Goal: Find specific page/section: Find specific page/section

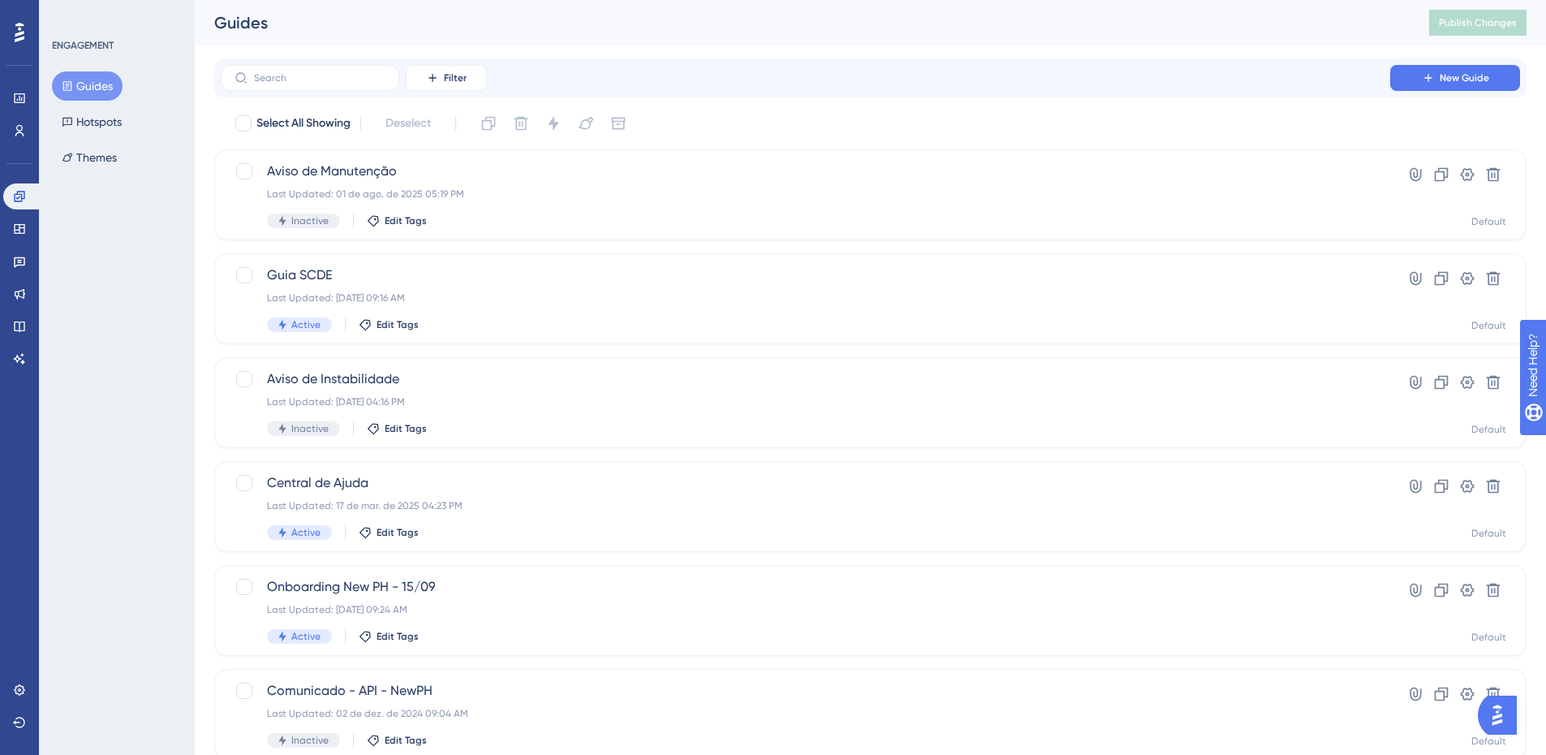
click at [0, 0] on div "Guides Publish Changes" at bounding box center [0, 0] width 0 height 0
click at [137, 382] on div "ENGAGEMENT Guides Hotspots Themes" at bounding box center [117, 377] width 156 height 755
click at [150, 378] on div "ENGAGEMENT Guides Hotspots Themes" at bounding box center [117, 377] width 156 height 755
click at [24, 257] on icon at bounding box center [19, 262] width 11 height 11
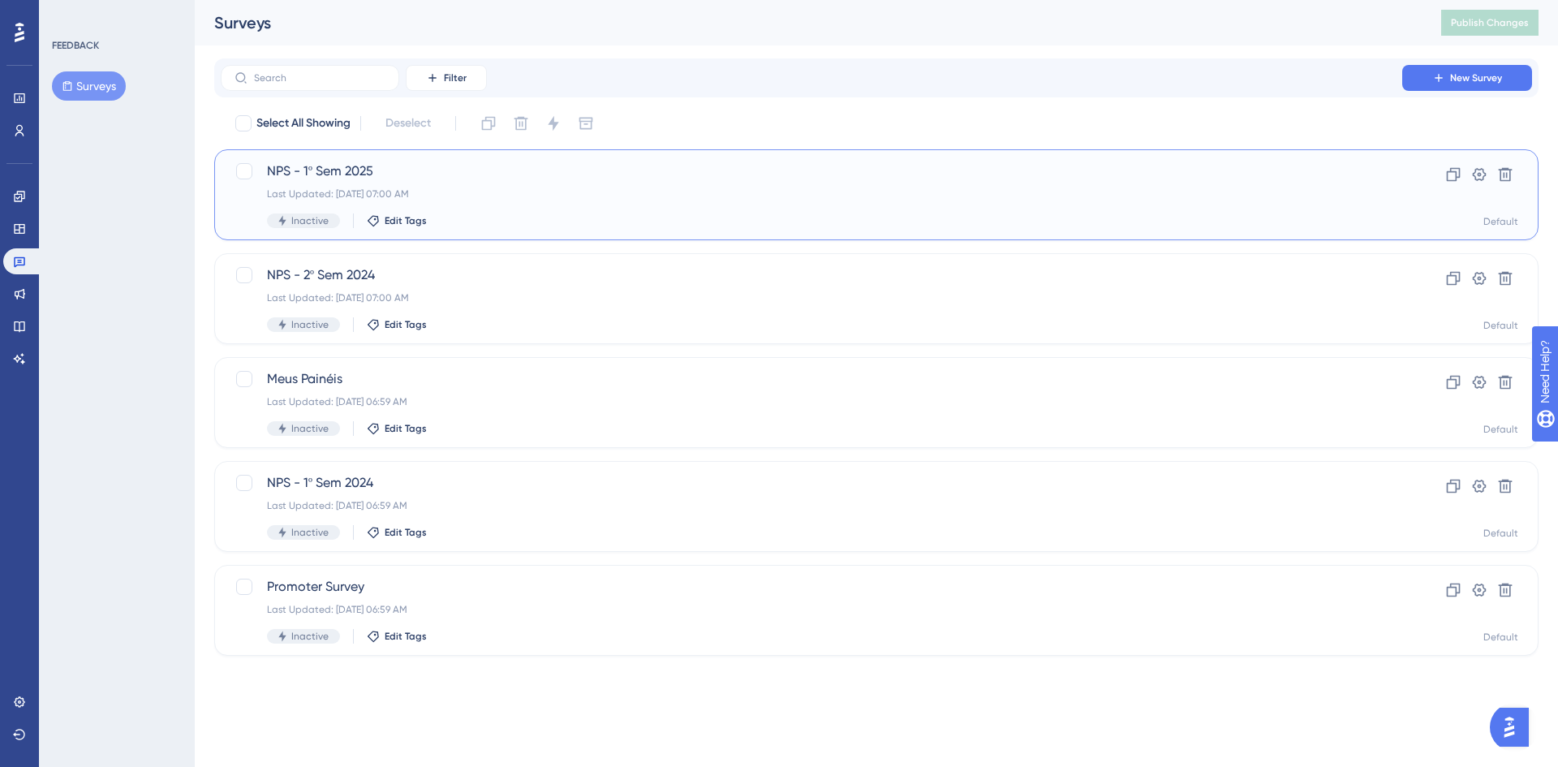
click at [532, 196] on div "Last Updated: [DATE] 07:00 AM" at bounding box center [811, 193] width 1089 height 13
click at [493, 187] on div "Last Updated: [DATE] 07:00 AM" at bounding box center [811, 193] width 1089 height 13
click at [372, 190] on div "Last Updated: [DATE] 07:00 AM" at bounding box center [811, 193] width 1089 height 13
